Goal: Register for event/course

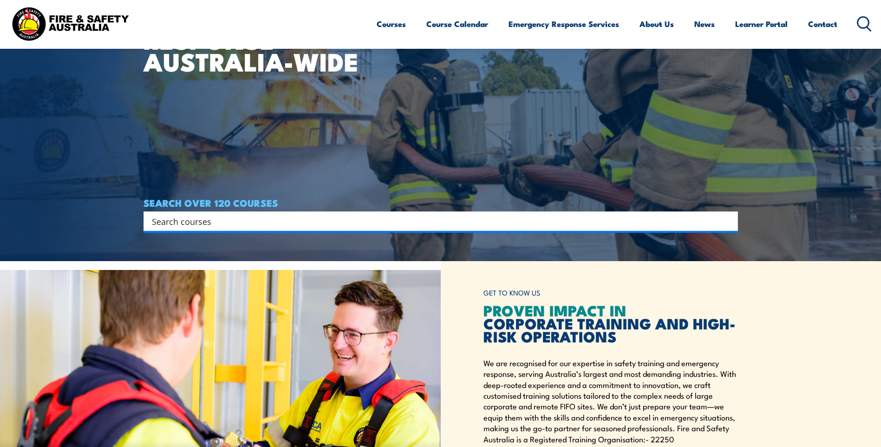
click at [198, 227] on input "Search input" at bounding box center [435, 221] width 566 height 14
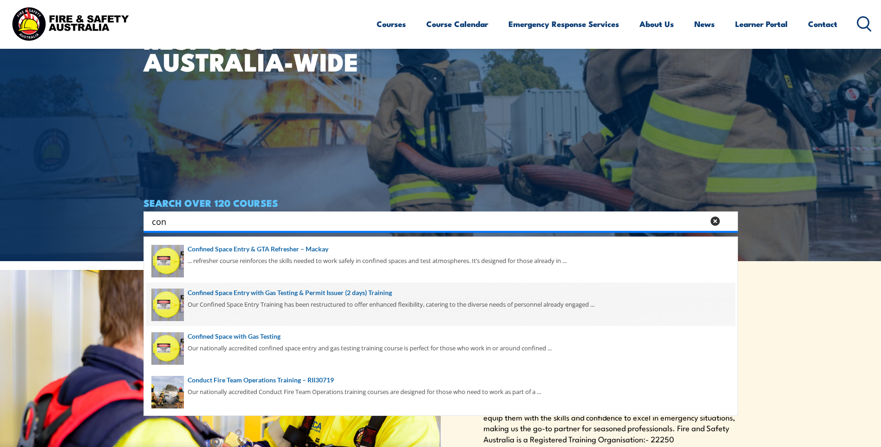
type input "con"
click at [239, 298] on span at bounding box center [440, 304] width 589 height 44
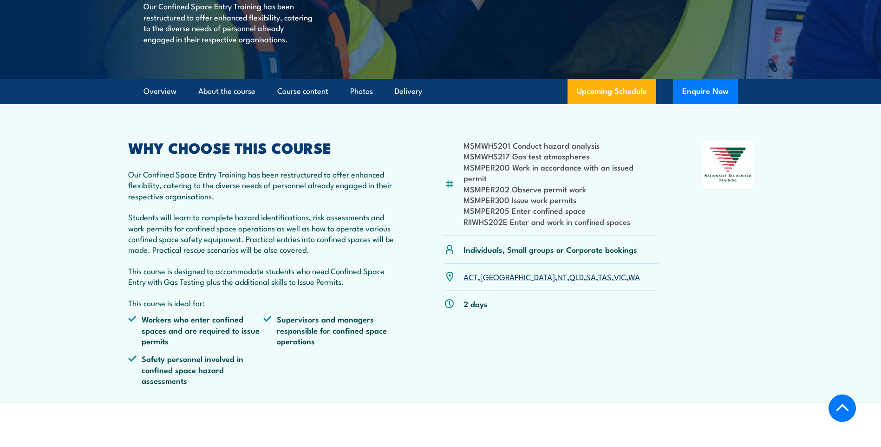
scroll to position [279, 0]
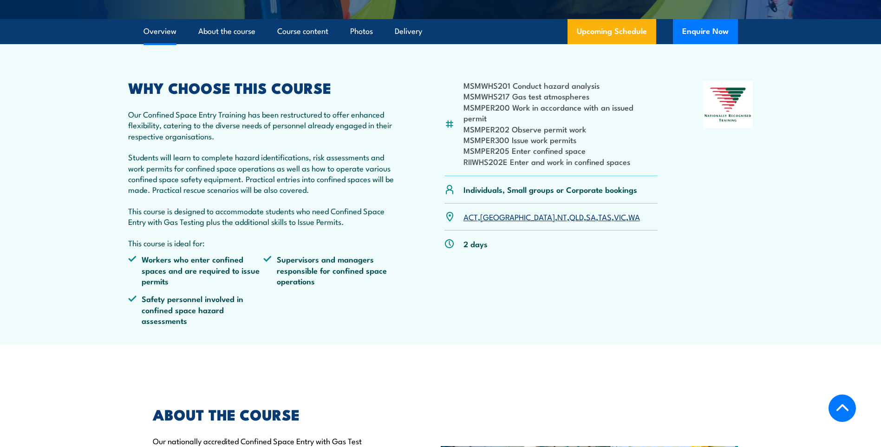
click at [570, 219] on link "QLD" at bounding box center [577, 216] width 14 height 11
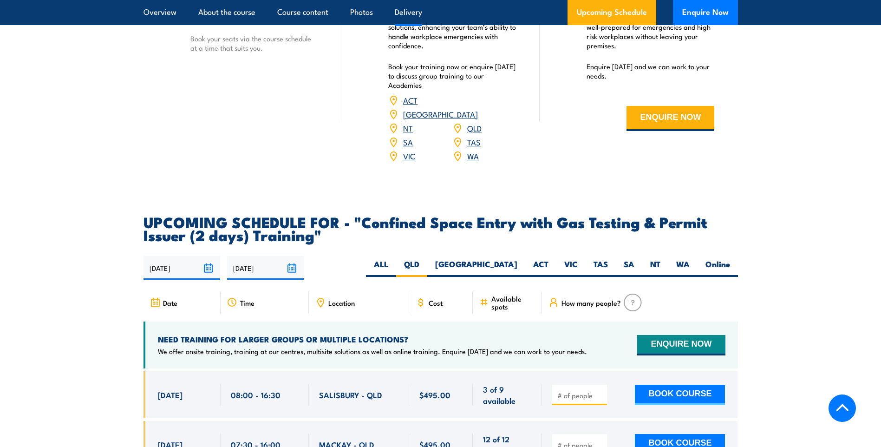
scroll to position [1477, 0]
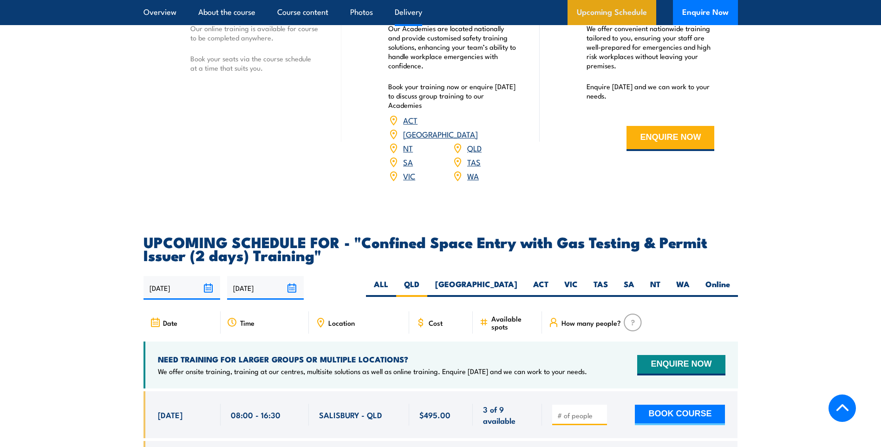
click at [598, 16] on link "Upcoming Schedule" at bounding box center [612, 12] width 89 height 25
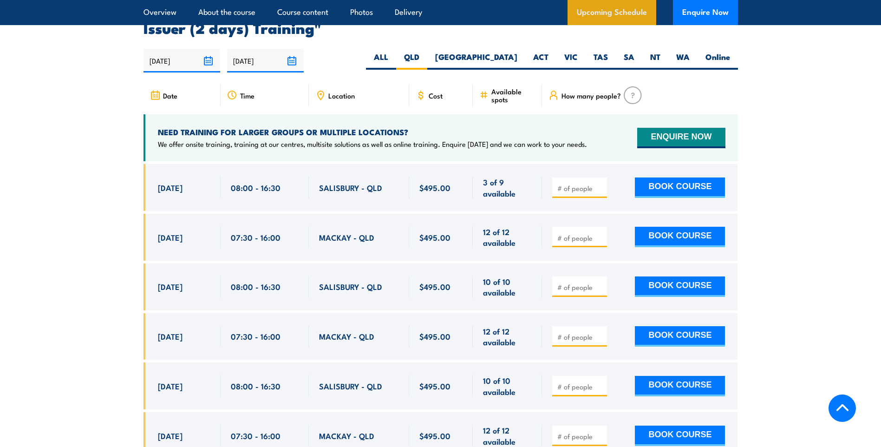
scroll to position [1709, 0]
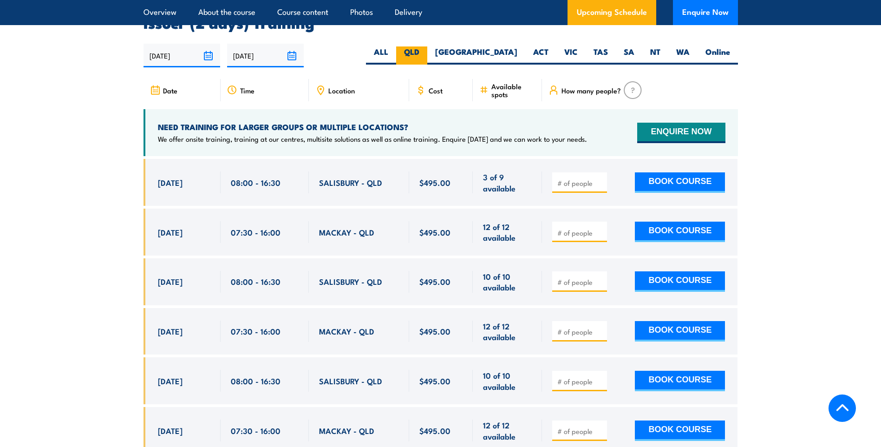
click at [427, 53] on label "QLD" at bounding box center [411, 55] width 31 height 18
click at [426, 52] on input "QLD" at bounding box center [422, 49] width 6 height 6
click at [352, 91] on span "Location" at bounding box center [341, 90] width 26 height 8
drag, startPoint x: 352, startPoint y: 91, endPoint x: 321, endPoint y: 92, distance: 31.1
click at [321, 92] on icon at bounding box center [321, 90] width 6 height 8
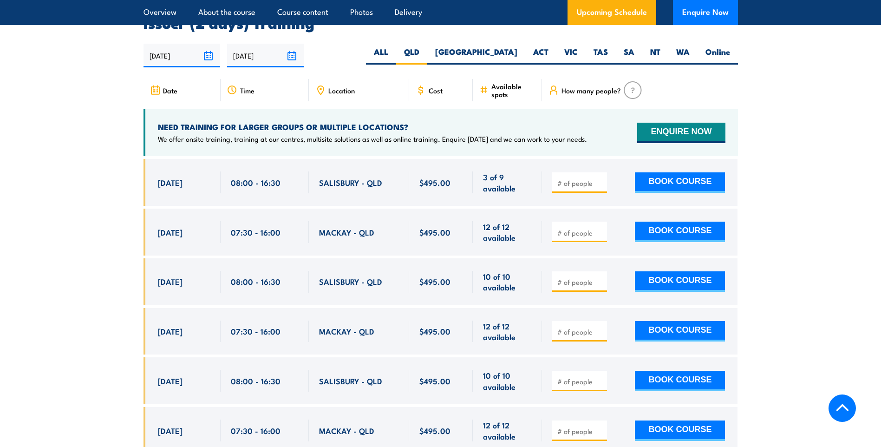
click at [332, 86] on span "Location" at bounding box center [341, 90] width 26 height 8
click at [335, 88] on span "Location" at bounding box center [341, 90] width 26 height 8
drag, startPoint x: 335, startPoint y: 88, endPoint x: 320, endPoint y: 87, distance: 15.3
click at [320, 87] on icon at bounding box center [320, 90] width 10 height 10
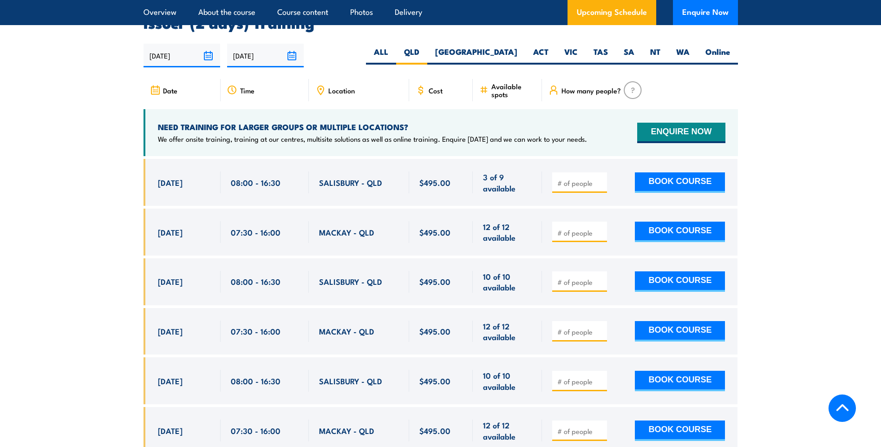
click at [320, 87] on icon at bounding box center [320, 90] width 10 height 10
drag, startPoint x: 320, startPoint y: 87, endPoint x: 371, endPoint y: 91, distance: 50.7
click at [371, 91] on div "Location" at bounding box center [359, 90] width 100 height 22
click at [321, 87] on icon at bounding box center [320, 90] width 10 height 10
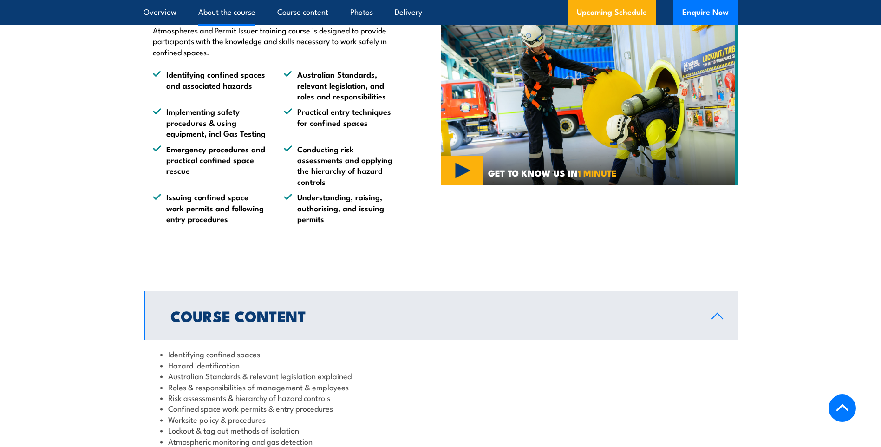
scroll to position [641, 0]
